Goal: Task Accomplishment & Management: Manage account settings

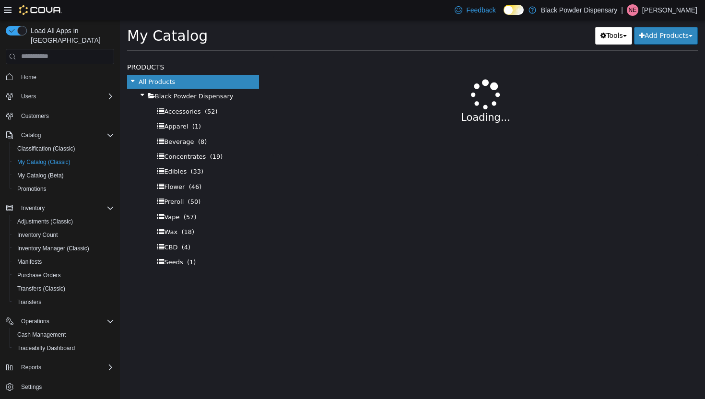
select select "**********"
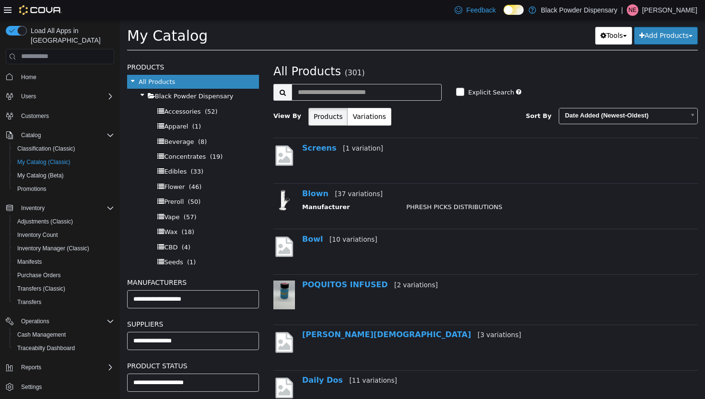
click at [520, 64] on h2 "All Products (301)" at bounding box center [485, 71] width 439 height 15
click at [520, 72] on h2 "All Products (301)" at bounding box center [485, 71] width 439 height 15
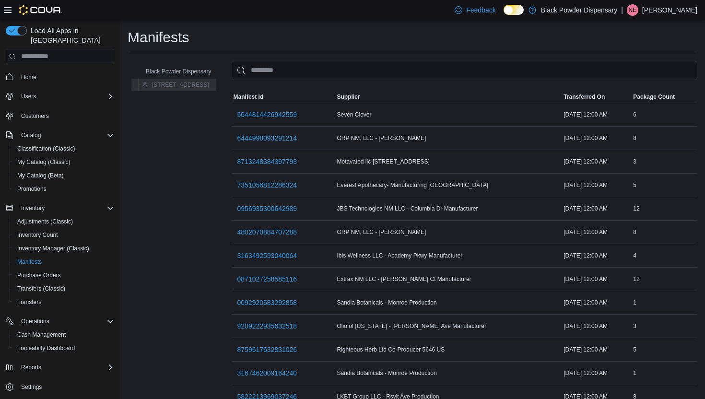
scroll to position [329, 0]
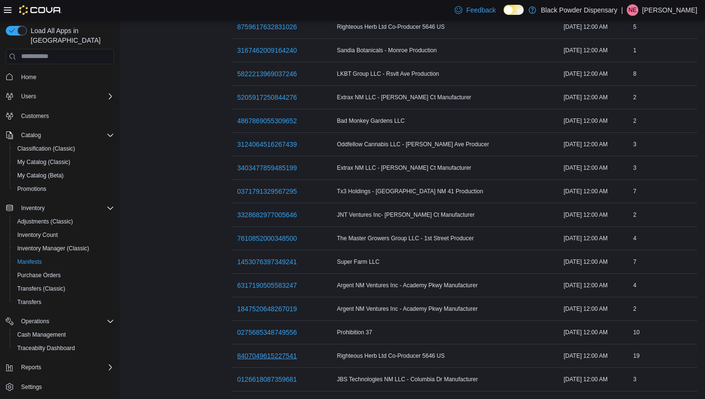
click at [267, 351] on span "8407049615227541" at bounding box center [267, 356] width 60 height 10
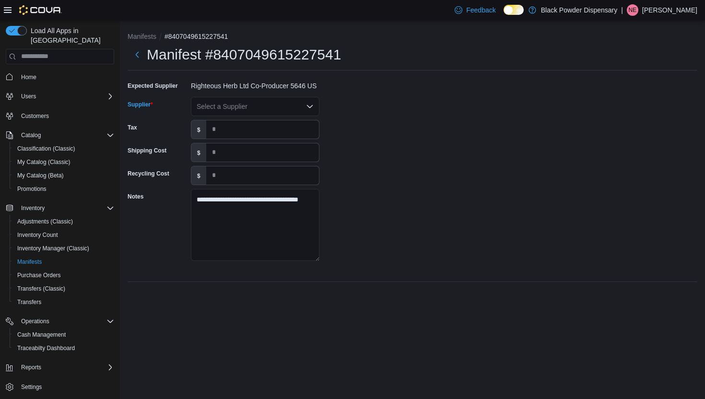
click at [295, 106] on div "Select a Supplier" at bounding box center [255, 106] width 129 height 19
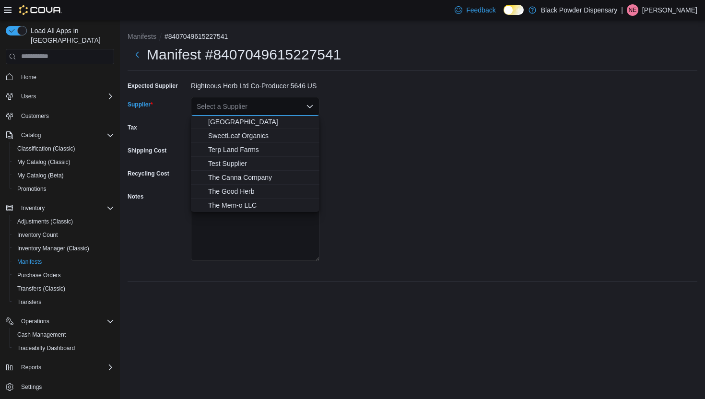
scroll to position [847, 0]
click at [263, 142] on span "Righteous Herb" at bounding box center [261, 139] width 106 height 10
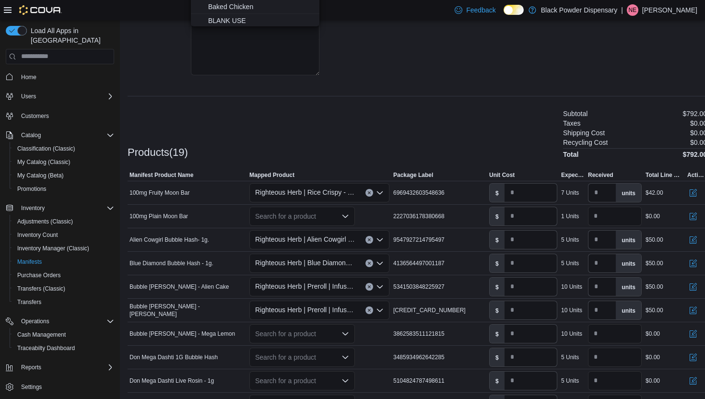
scroll to position [0, 0]
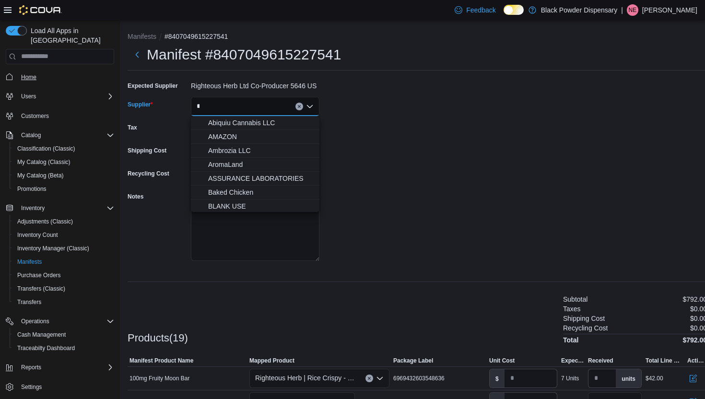
click at [38, 71] on link "Home" at bounding box center [28, 77] width 23 height 12
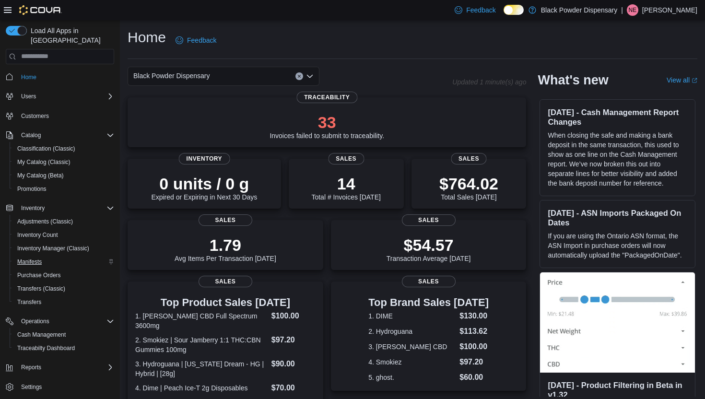
click at [40, 258] on span "Manifests" at bounding box center [29, 262] width 24 height 8
